Goal: Complete application form: Complete application form

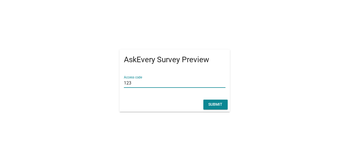
type input "123"
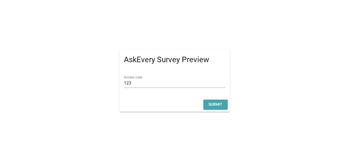
click at [212, 105] on div "Submit" at bounding box center [215, 105] width 15 height 6
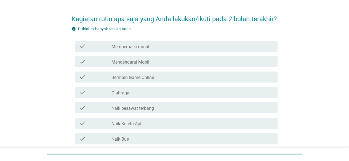
scroll to position [11, 0]
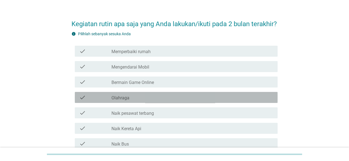
click at [126, 101] on div "check_box_outline_blank Olahraga" at bounding box center [192, 97] width 162 height 7
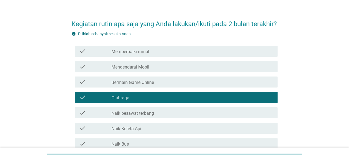
click at [122, 55] on div "check_box_outline_blank Memperbaiki rumah" at bounding box center [192, 51] width 162 height 7
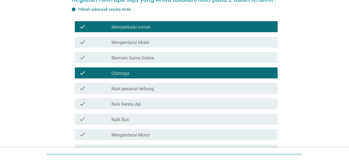
scroll to position [0, 0]
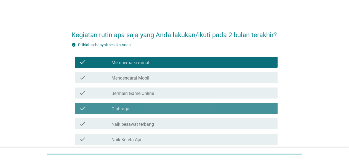
click at [133, 112] on div "check_box_outline_blank Olahraga" at bounding box center [192, 108] width 162 height 7
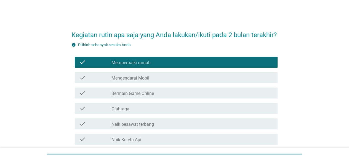
click at [133, 112] on div "check_box_outline_blank Olahraga" at bounding box center [192, 108] width 162 height 7
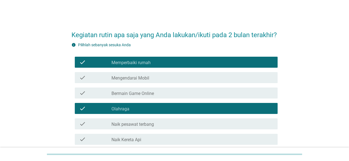
click at [142, 68] on div "check check_box_outline_blank Memperbaiki rumah" at bounding box center [176, 62] width 203 height 11
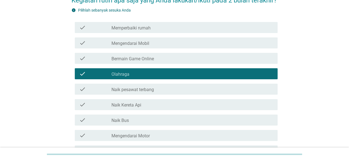
scroll to position [55, 0]
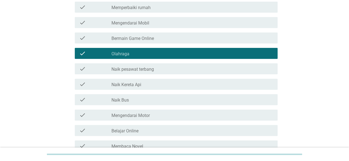
click at [138, 26] on label "Mengendarai Mobil" at bounding box center [130, 23] width 38 height 6
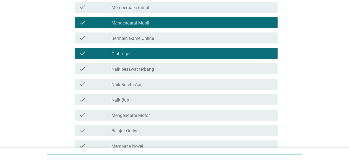
click at [144, 119] on label "Mengendarai Motor" at bounding box center [130, 116] width 38 height 6
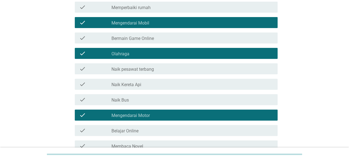
scroll to position [135, 0]
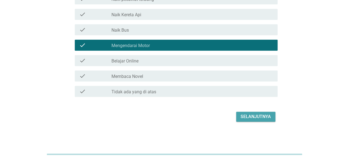
click at [255, 116] on div "Selanjutnya" at bounding box center [255, 117] width 30 height 7
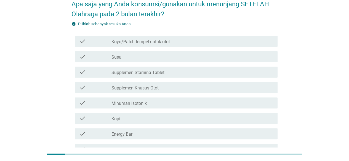
scroll to position [0, 0]
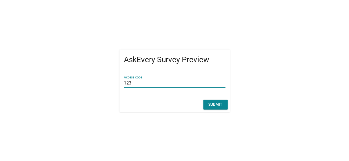
type input "123"
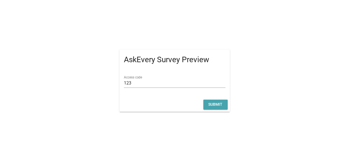
click at [214, 103] on div "Submit" at bounding box center [215, 105] width 15 height 6
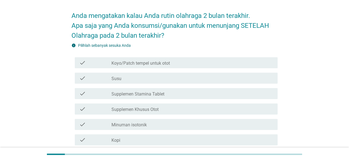
scroll to position [35, 0]
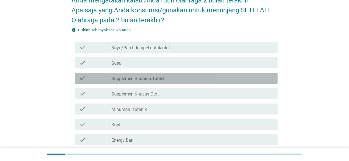
click at [163, 81] on label "Supplemen Stamina Tablet" at bounding box center [137, 79] width 53 height 6
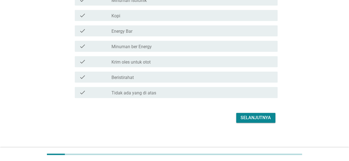
scroll to position [145, 0]
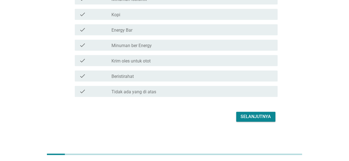
click at [255, 116] on div "Selanjutnya" at bounding box center [255, 117] width 30 height 7
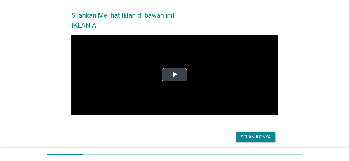
scroll to position [40, 0]
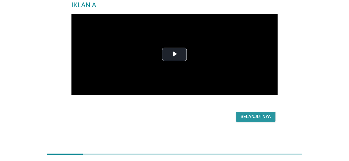
click at [252, 117] on div "Selanjutnya" at bounding box center [255, 117] width 30 height 7
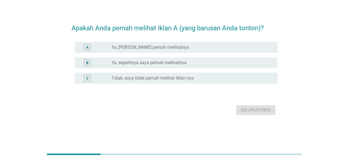
scroll to position [0, 0]
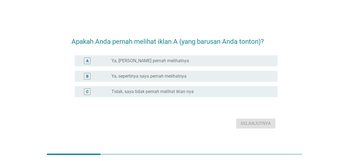
click at [130, 59] on label "Ya, Saya Yakin pernah melihatnya" at bounding box center [149, 61] width 77 height 6
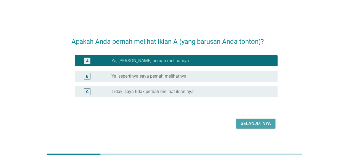
click at [257, 119] on button "Selanjutnya" at bounding box center [255, 124] width 39 height 10
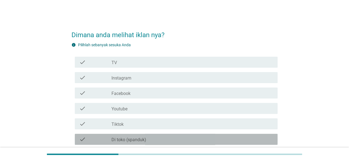
click at [146, 141] on div "check_box_outline_blank Di toko (spanduk)" at bounding box center [192, 139] width 162 height 7
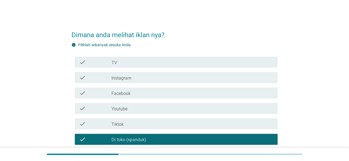
scroll to position [63, 0]
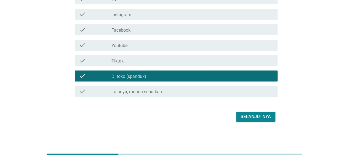
click at [135, 45] on div "check_box_outline_blank Youtube" at bounding box center [192, 45] width 162 height 7
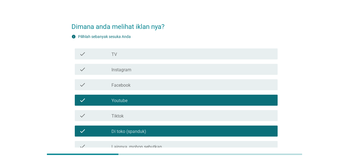
scroll to position [8, 0]
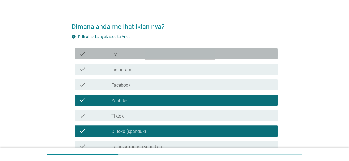
click at [145, 54] on div "check_box_outline_blank TV" at bounding box center [192, 54] width 162 height 7
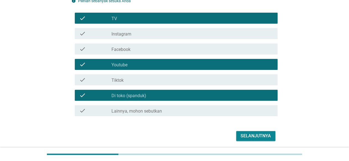
scroll to position [63, 0]
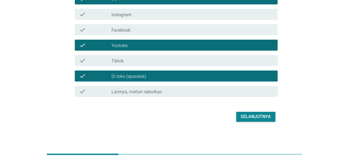
click at [262, 118] on div "Selanjutnya" at bounding box center [255, 117] width 30 height 7
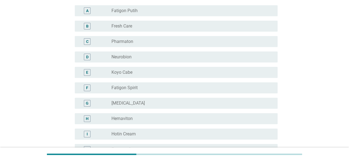
scroll to position [0, 0]
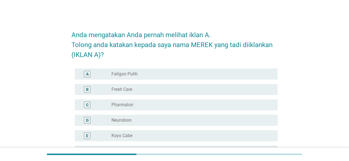
click at [150, 74] on div "radio_button_unchecked Fatigon Putih" at bounding box center [189, 74] width 157 height 6
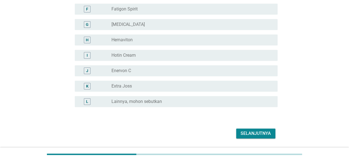
scroll to position [159, 0]
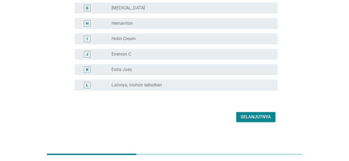
click at [253, 121] on button "Selanjutnya" at bounding box center [255, 117] width 39 height 10
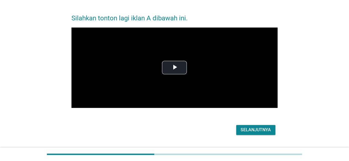
scroll to position [30, 0]
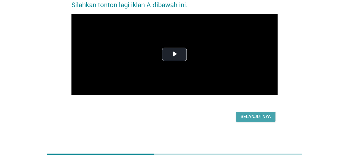
click at [247, 118] on div "Selanjutnya" at bounding box center [255, 117] width 30 height 7
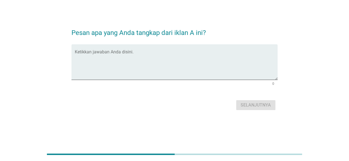
scroll to position [0, 0]
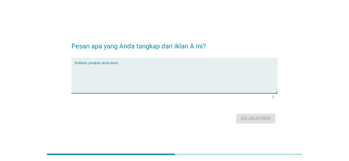
click at [148, 74] on textarea "Ketikkan jawaban Anda disini." at bounding box center [176, 79] width 203 height 29
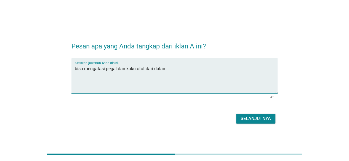
type textarea "bisa mengatasi pegal dan kaku otot dari dalam"
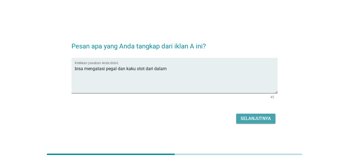
click at [250, 122] on div "Selanjutnya" at bounding box center [255, 119] width 30 height 7
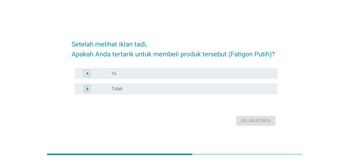
click at [141, 74] on div "radio_button_unchecked Ya" at bounding box center [189, 74] width 157 height 6
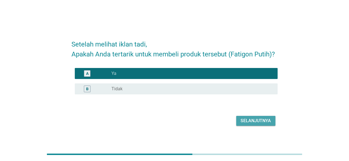
click at [255, 118] on div "Selanjutnya" at bounding box center [255, 121] width 30 height 7
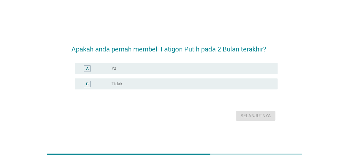
click at [138, 88] on div "B radio_button_unchecked Tidak" at bounding box center [176, 84] width 203 height 11
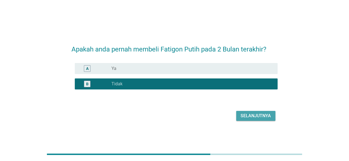
click at [255, 117] on div "Selanjutnya" at bounding box center [255, 116] width 30 height 7
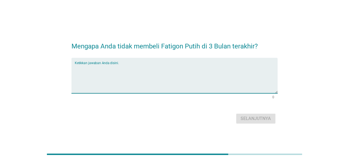
click at [147, 76] on textarea "Ketikkan jawaban Anda disini." at bounding box center [176, 79] width 203 height 29
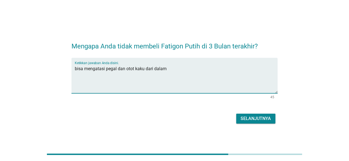
type textarea "bisa mengatasi pegal dan otot kaku dari dalam"
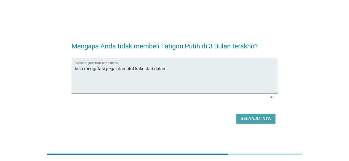
click at [256, 115] on button "Selanjutnya" at bounding box center [255, 119] width 39 height 10
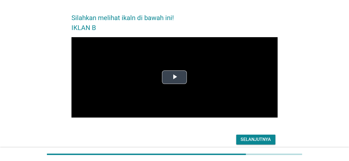
scroll to position [40, 0]
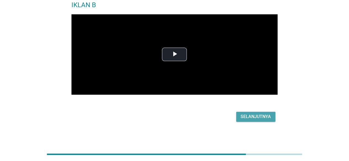
click at [264, 118] on div "Selanjutnya" at bounding box center [255, 117] width 30 height 7
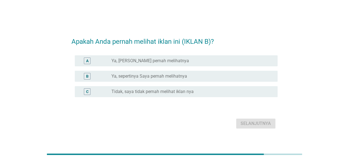
click at [148, 78] on label "Ya, sepertinya Saya pernah melihatnya" at bounding box center [149, 77] width 76 height 6
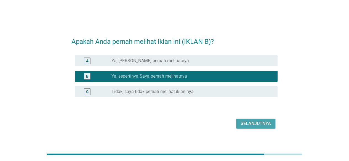
click at [261, 124] on div "Selanjutnya" at bounding box center [255, 124] width 30 height 7
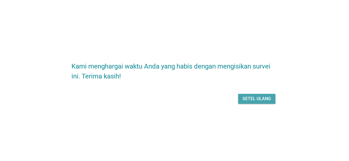
click at [253, 101] on div "Setel ulang" at bounding box center [256, 99] width 28 height 7
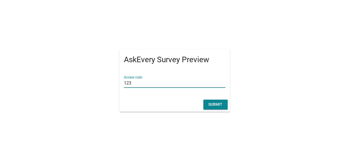
type input "123"
click at [217, 103] on div "Submit" at bounding box center [215, 105] width 15 height 6
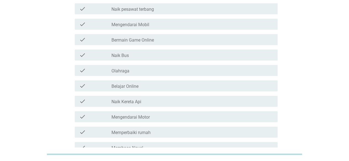
scroll to position [52, 0]
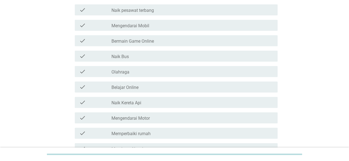
click at [147, 121] on label "Mengendarai Motor" at bounding box center [130, 119] width 38 height 6
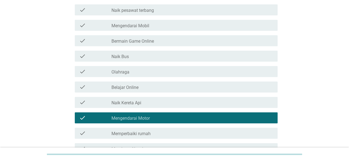
scroll to position [135, 0]
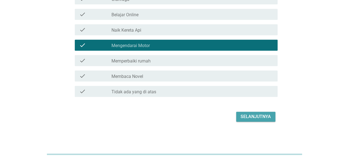
click at [245, 114] on div "Selanjutnya" at bounding box center [255, 117] width 30 height 7
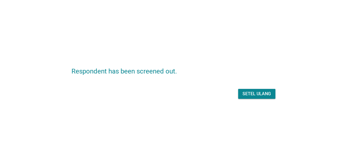
scroll to position [0, 0]
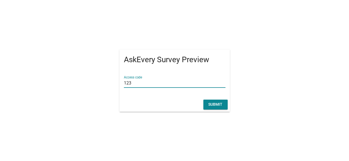
type input "123"
click at [212, 104] on div "Submit" at bounding box center [215, 105] width 15 height 6
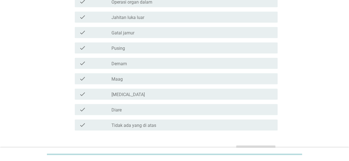
scroll to position [165, 0]
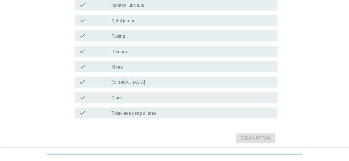
click at [151, 113] on label "Tidak ada yang di atas" at bounding box center [133, 114] width 45 height 6
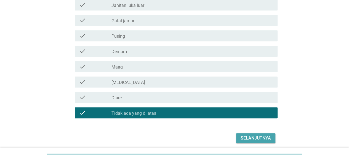
click at [252, 138] on div "Selanjutnya" at bounding box center [255, 138] width 30 height 7
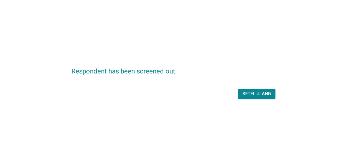
scroll to position [0, 0]
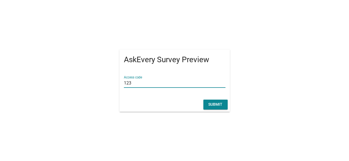
type input "123"
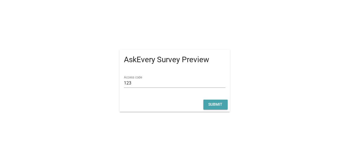
click at [217, 106] on div "Submit" at bounding box center [215, 105] width 15 height 6
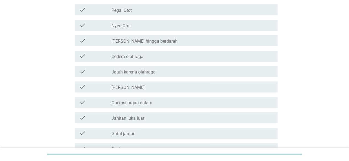
scroll to position [55, 0]
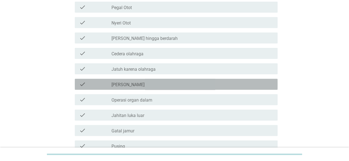
click at [171, 89] on div "check check_box_outline_blank Salah bantal" at bounding box center [176, 84] width 203 height 11
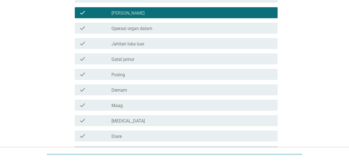
scroll to position [187, 0]
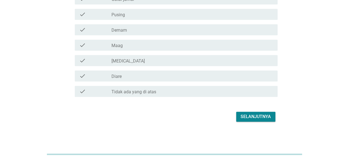
click at [260, 115] on div "Selanjutnya" at bounding box center [255, 117] width 30 height 7
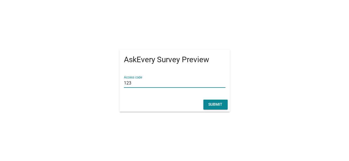
type input "123"
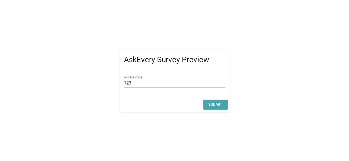
click at [214, 102] on div "Submit" at bounding box center [215, 105] width 15 height 6
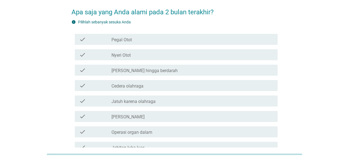
scroll to position [28, 0]
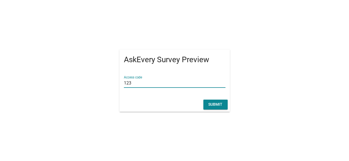
type input "123"
click at [204, 106] on button "Submit" at bounding box center [215, 105] width 24 height 10
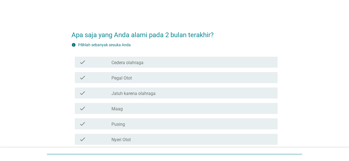
scroll to position [55, 0]
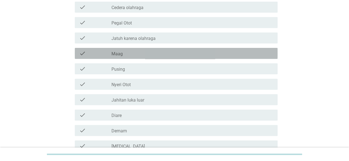
click at [130, 54] on div "check_box_outline_blank [PERSON_NAME]" at bounding box center [192, 53] width 162 height 7
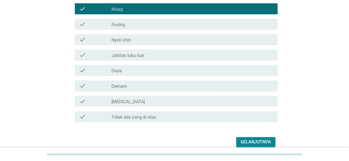
scroll to position [125, 0]
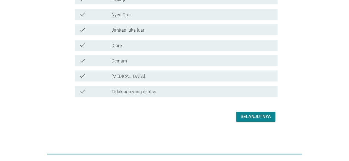
click at [254, 116] on div "Selanjutnya" at bounding box center [255, 117] width 30 height 7
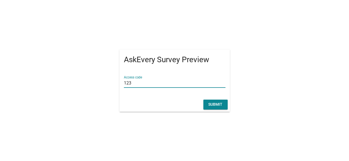
type input "123"
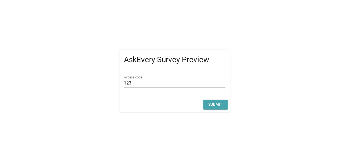
click at [212, 103] on div "Submit" at bounding box center [215, 105] width 15 height 6
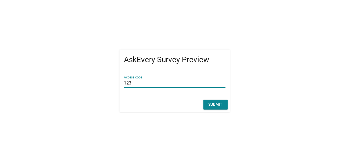
type input "123"
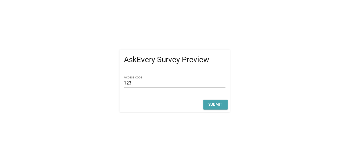
click at [217, 106] on div "Submit" at bounding box center [215, 105] width 15 height 6
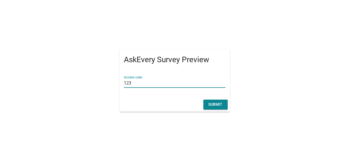
type input "123"
drag, startPoint x: 215, startPoint y: 109, endPoint x: 216, endPoint y: 106, distance: 2.8
click at [216, 107] on button "Submit" at bounding box center [215, 105] width 24 height 10
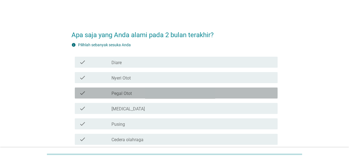
click at [143, 93] on div "check_box_outline_blank Pegal Otot" at bounding box center [192, 93] width 162 height 7
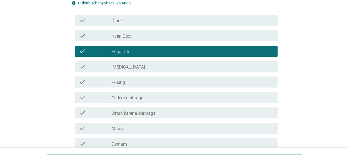
scroll to position [125, 0]
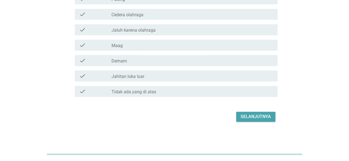
click at [261, 116] on div "Selanjutnya" at bounding box center [255, 117] width 30 height 7
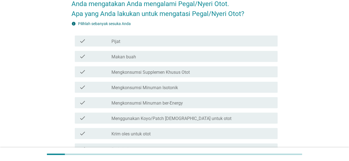
scroll to position [28, 0]
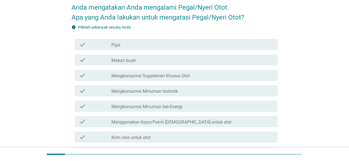
click at [172, 77] on label "Mengkonsumsi Supplemen Khusus Otot" at bounding box center [150, 76] width 78 height 6
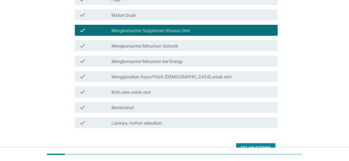
scroll to position [104, 0]
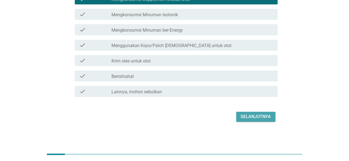
click at [250, 115] on div "Selanjutnya" at bounding box center [255, 117] width 30 height 7
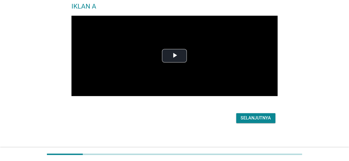
scroll to position [40, 0]
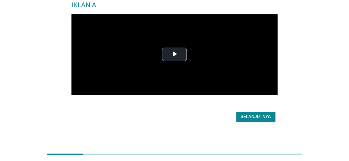
click at [245, 116] on div "Selanjutnya" at bounding box center [255, 117] width 30 height 7
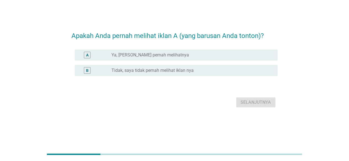
scroll to position [0, 0]
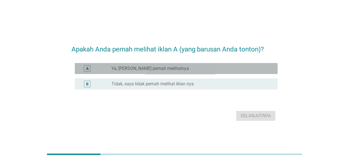
click at [148, 68] on label "Ya, Saya Yakin pernah melihatnya" at bounding box center [149, 69] width 77 height 6
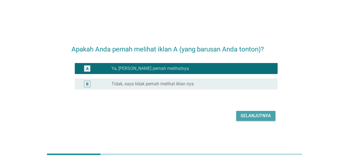
click at [259, 114] on div "Selanjutnya" at bounding box center [255, 116] width 30 height 7
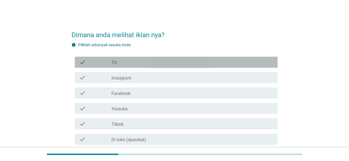
click at [149, 65] on div "check_box_outline_blank TV" at bounding box center [192, 62] width 162 height 7
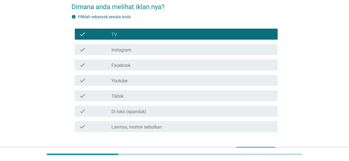
scroll to position [63, 0]
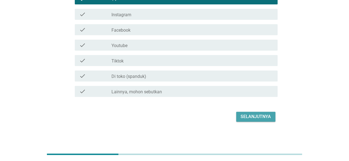
click at [265, 119] on div "Selanjutnya" at bounding box center [255, 117] width 30 height 7
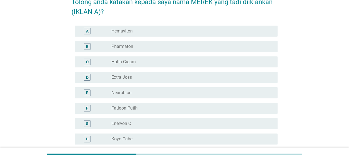
scroll to position [55, 0]
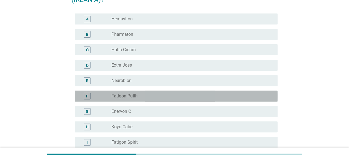
click at [188, 98] on div "radio_button_unchecked Fatigon Putih" at bounding box center [189, 96] width 157 height 6
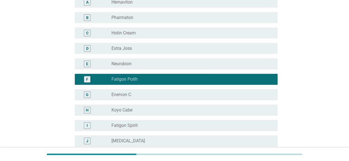
scroll to position [138, 0]
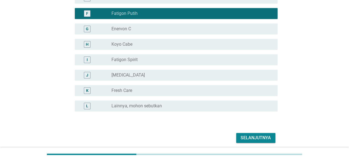
click at [256, 139] on div "Selanjutnya" at bounding box center [255, 138] width 30 height 7
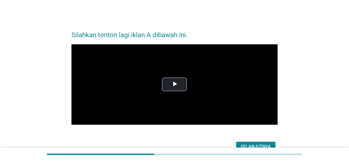
scroll to position [30, 0]
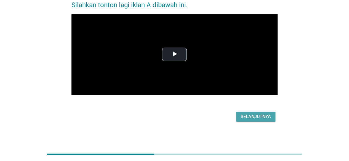
click at [250, 116] on div "Selanjutnya" at bounding box center [255, 117] width 30 height 7
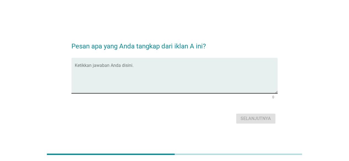
click at [163, 70] on textarea "Ketikkan jawaban Anda disini." at bounding box center [176, 79] width 203 height 29
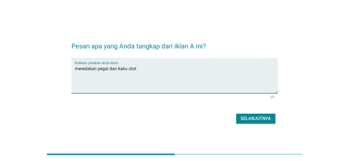
type textarea "meredakan pegal dan kaku otot"
click at [251, 120] on div "Selanjutnya" at bounding box center [255, 119] width 30 height 7
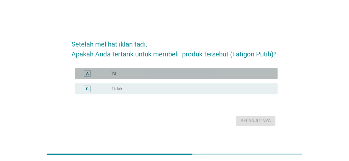
click at [163, 73] on div "radio_button_unchecked Ya" at bounding box center [189, 74] width 157 height 6
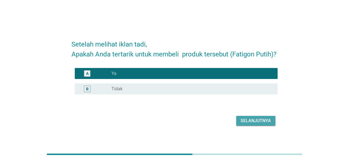
click at [252, 122] on div "Selanjutnya" at bounding box center [255, 121] width 30 height 7
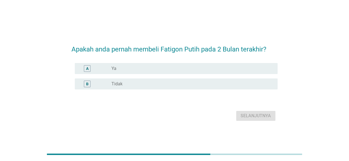
click at [159, 68] on div "radio_button_unchecked Ya" at bounding box center [189, 69] width 157 height 6
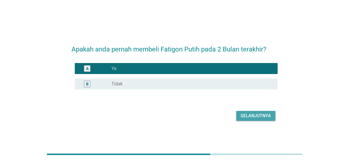
click at [256, 116] on div "Selanjutnya" at bounding box center [255, 116] width 30 height 7
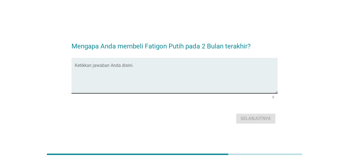
click at [155, 73] on textarea "Ketikkan jawaban Anda disini." at bounding box center [176, 79] width 203 height 29
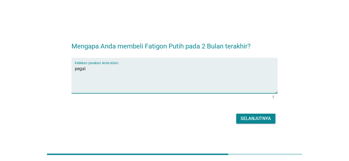
type textarea "pegal"
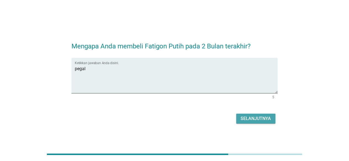
click at [258, 119] on div "Selanjutnya" at bounding box center [255, 119] width 30 height 7
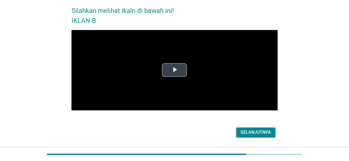
scroll to position [40, 0]
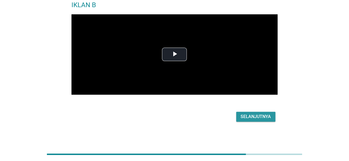
click at [256, 115] on div "Selanjutnya" at bounding box center [255, 117] width 30 height 7
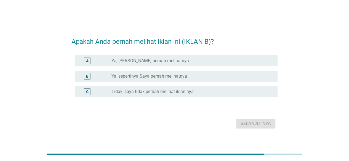
click at [166, 77] on label "Ya, sepertinya Saya pernah melihatnya" at bounding box center [149, 77] width 76 height 6
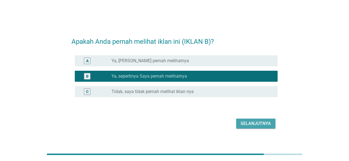
click at [250, 123] on div "Selanjutnya" at bounding box center [255, 124] width 30 height 7
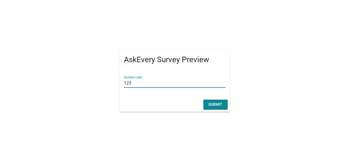
type input "123"
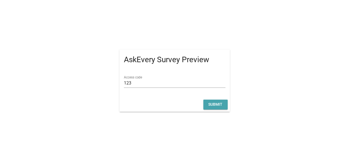
click at [219, 105] on div "Submit" at bounding box center [215, 105] width 15 height 6
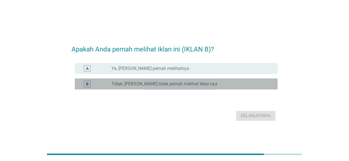
click at [210, 82] on div "radio_button_unchecked Tidak, [PERSON_NAME] tidak pernah melihat iklan nya" at bounding box center [189, 84] width 157 height 6
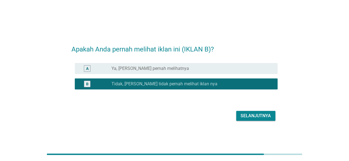
click at [209, 68] on div "radio_button_unchecked Ya, [PERSON_NAME] pernah melihatnya" at bounding box center [189, 69] width 157 height 6
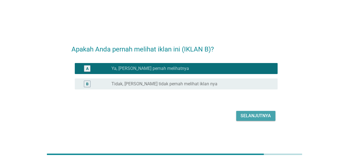
click at [259, 118] on div "Selanjutnya" at bounding box center [255, 116] width 30 height 7
